Goal: Information Seeking & Learning: Understand process/instructions

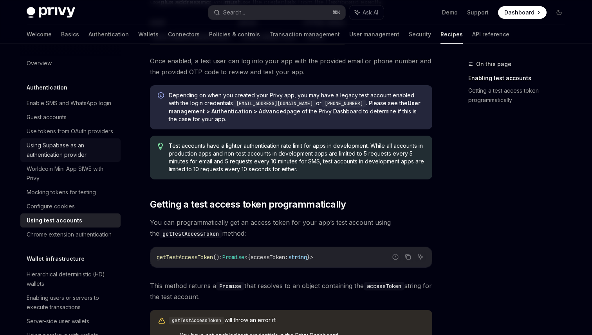
scroll to position [337, 0]
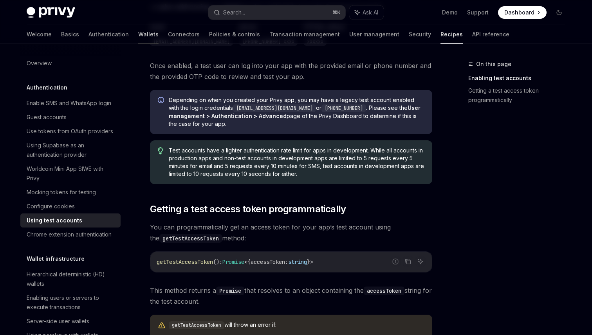
click at [138, 30] on link "Wallets" at bounding box center [148, 34] width 20 height 19
type textarea "*"
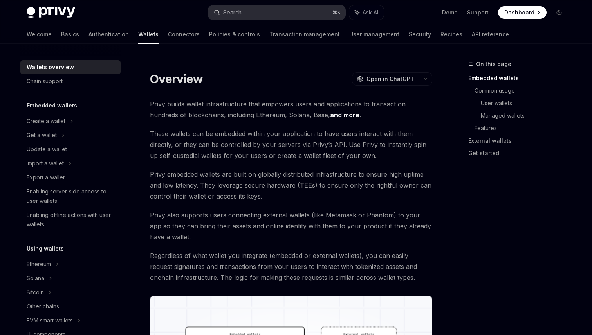
click at [239, 14] on div "Search..." at bounding box center [234, 12] width 22 height 9
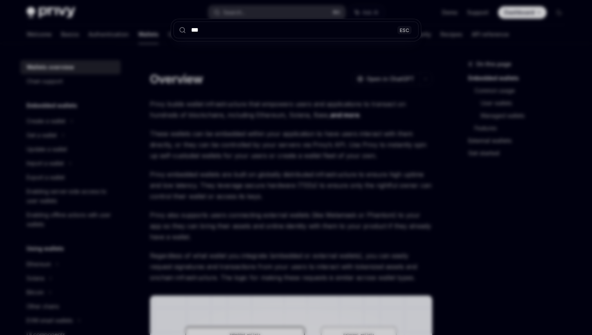
type input "****"
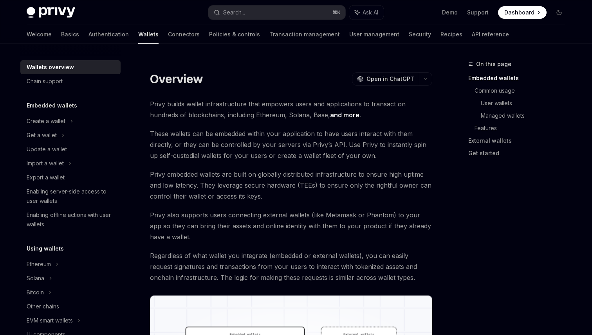
type textarea "*"
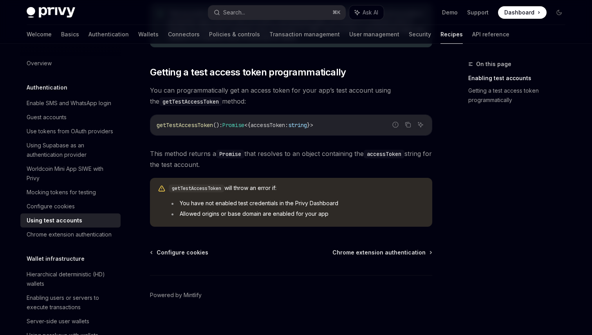
scroll to position [481, 0]
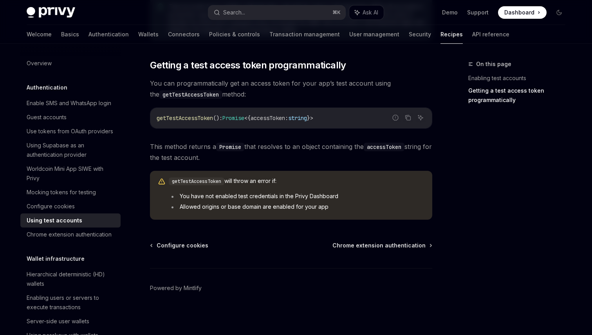
click at [197, 183] on code "getTestAccessToken" at bounding box center [197, 182] width 56 height 8
click at [197, 117] on span "getTestAccessToken" at bounding box center [184, 118] width 56 height 7
copy span "getTestAccessToken"
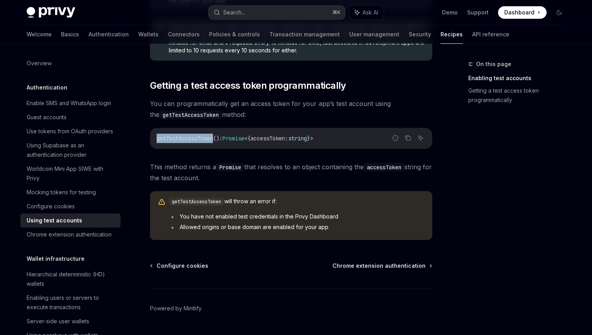
scroll to position [460, 0]
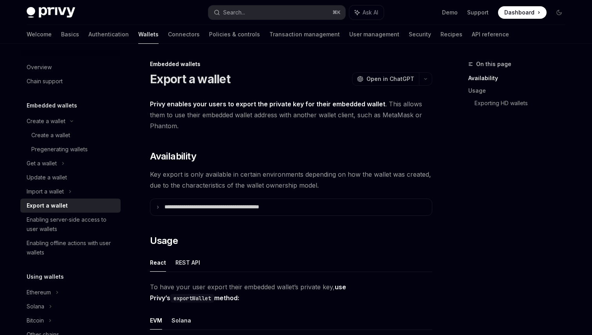
scroll to position [58, 0]
